Goal: Task Accomplishment & Management: Manage account settings

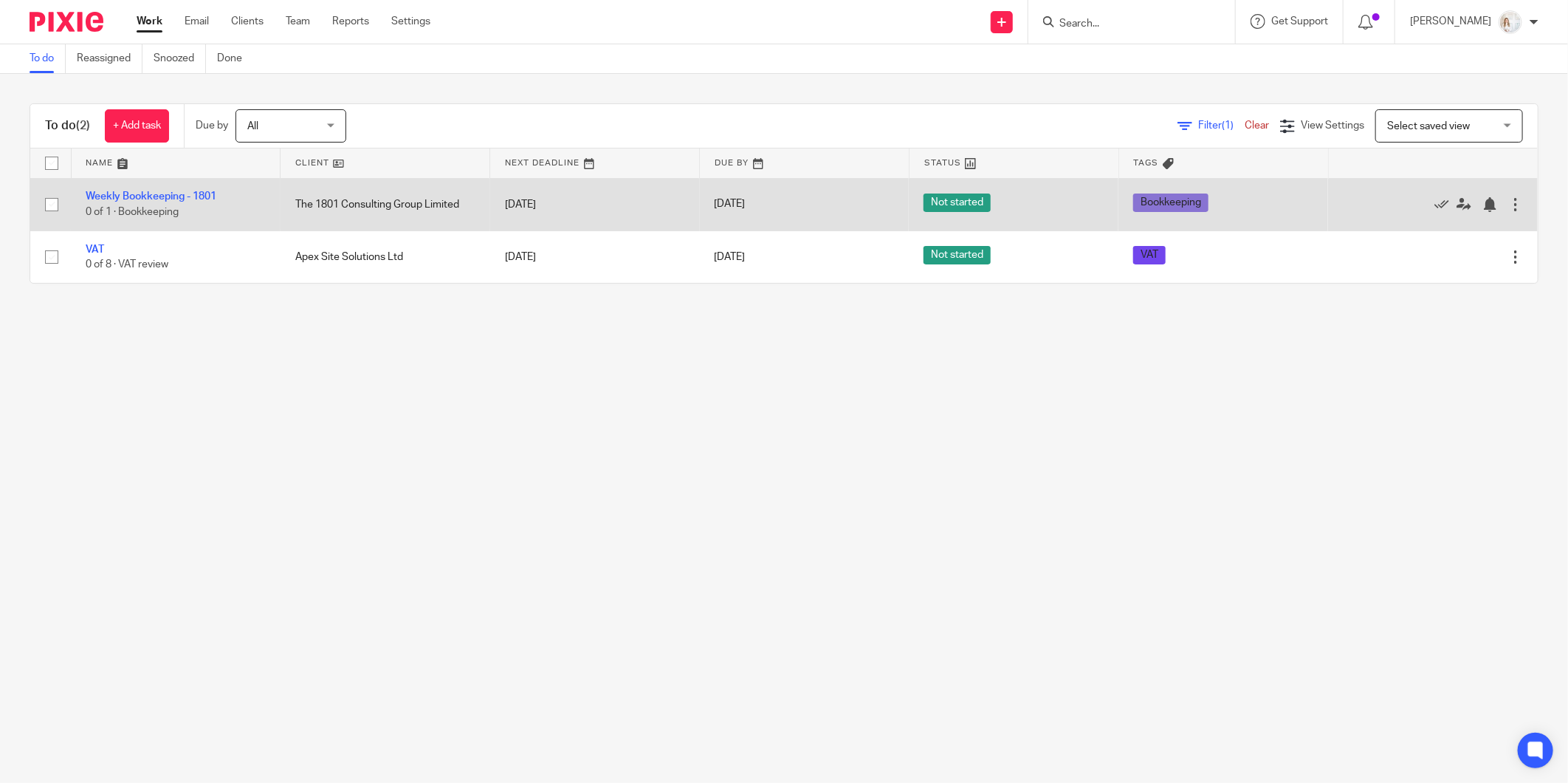
click at [54, 205] on input "checkbox" at bounding box center [51, 204] width 28 height 28
checkbox input "true"
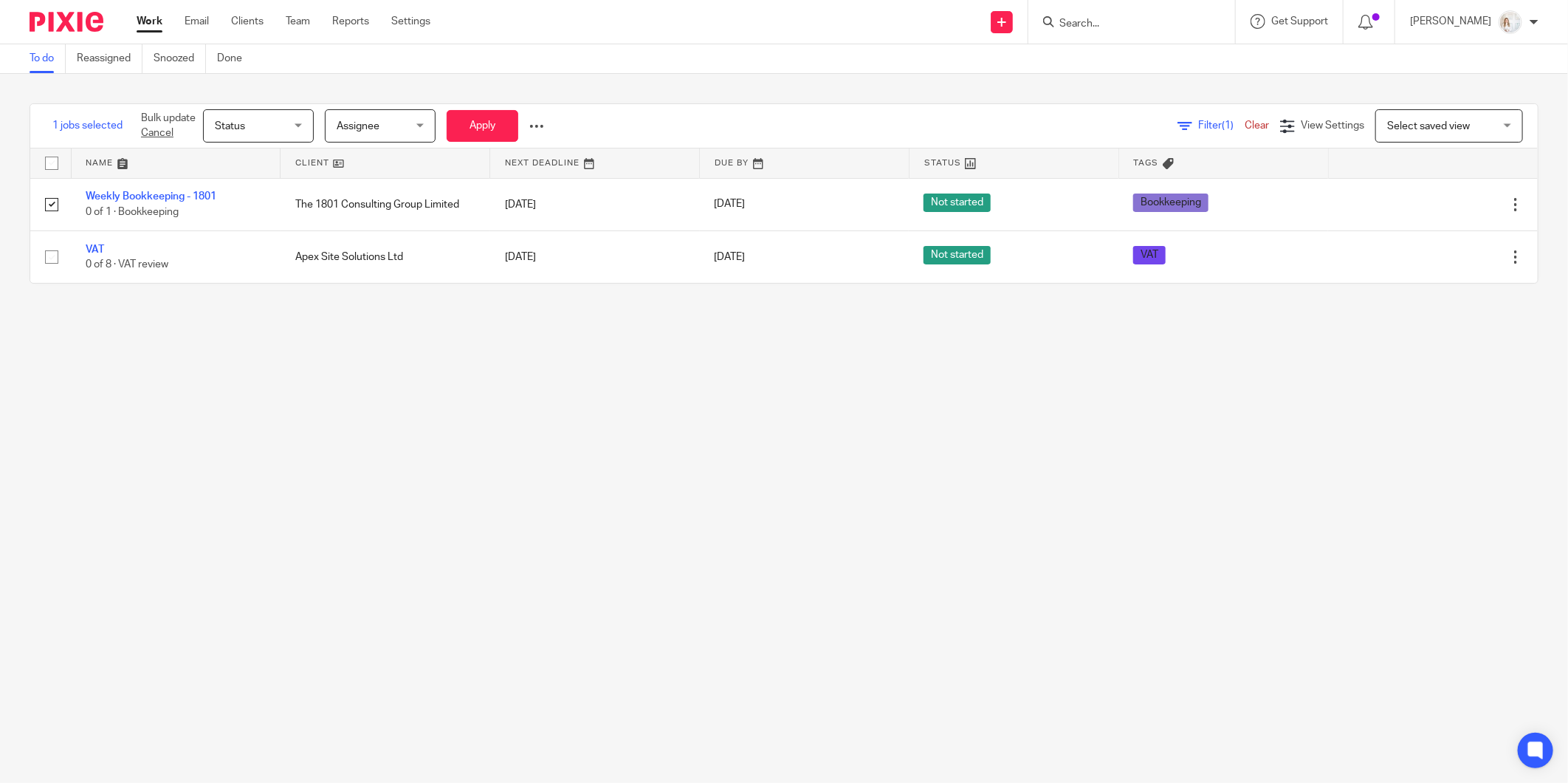
click at [273, 129] on span "Status" at bounding box center [254, 126] width 78 height 31
click at [244, 255] on li "Done" at bounding box center [259, 247] width 110 height 30
click at [473, 133] on button "Apply" at bounding box center [483, 126] width 72 height 32
